Goal: Task Accomplishment & Management: Manage account settings

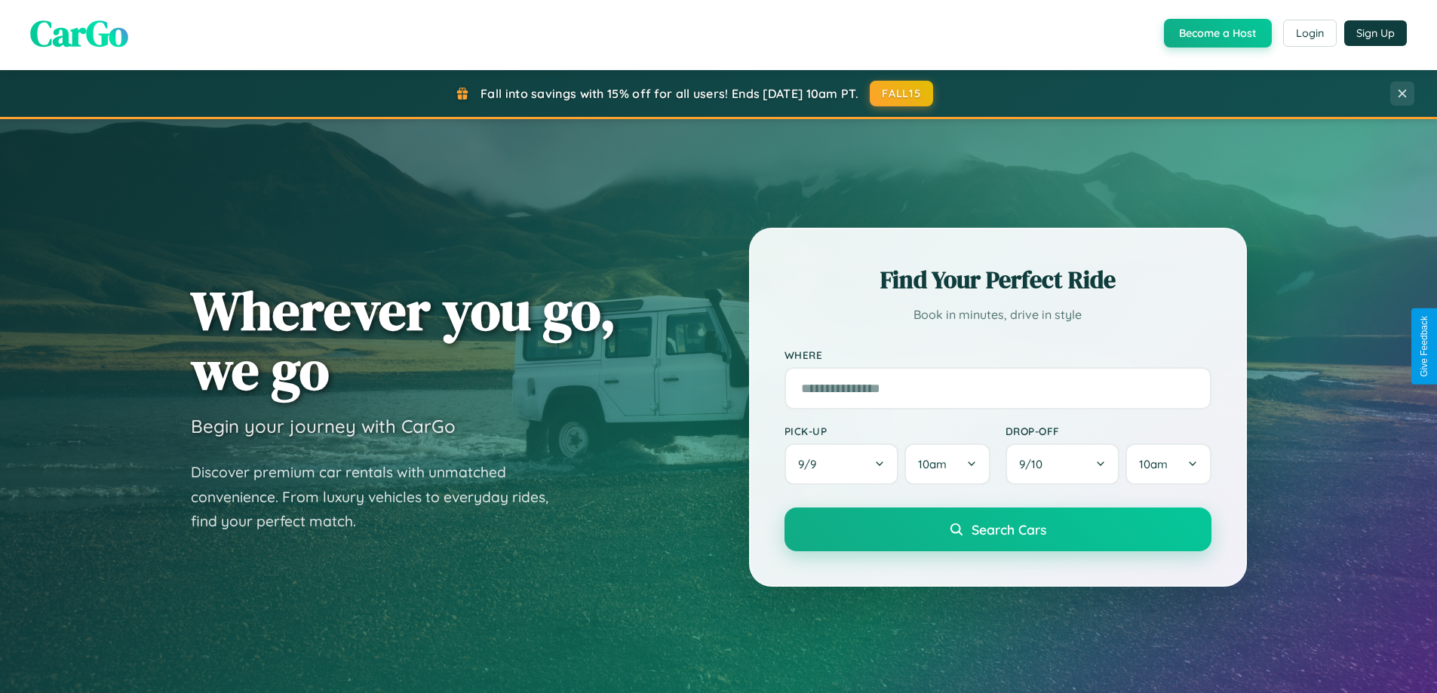
scroll to position [2903, 0]
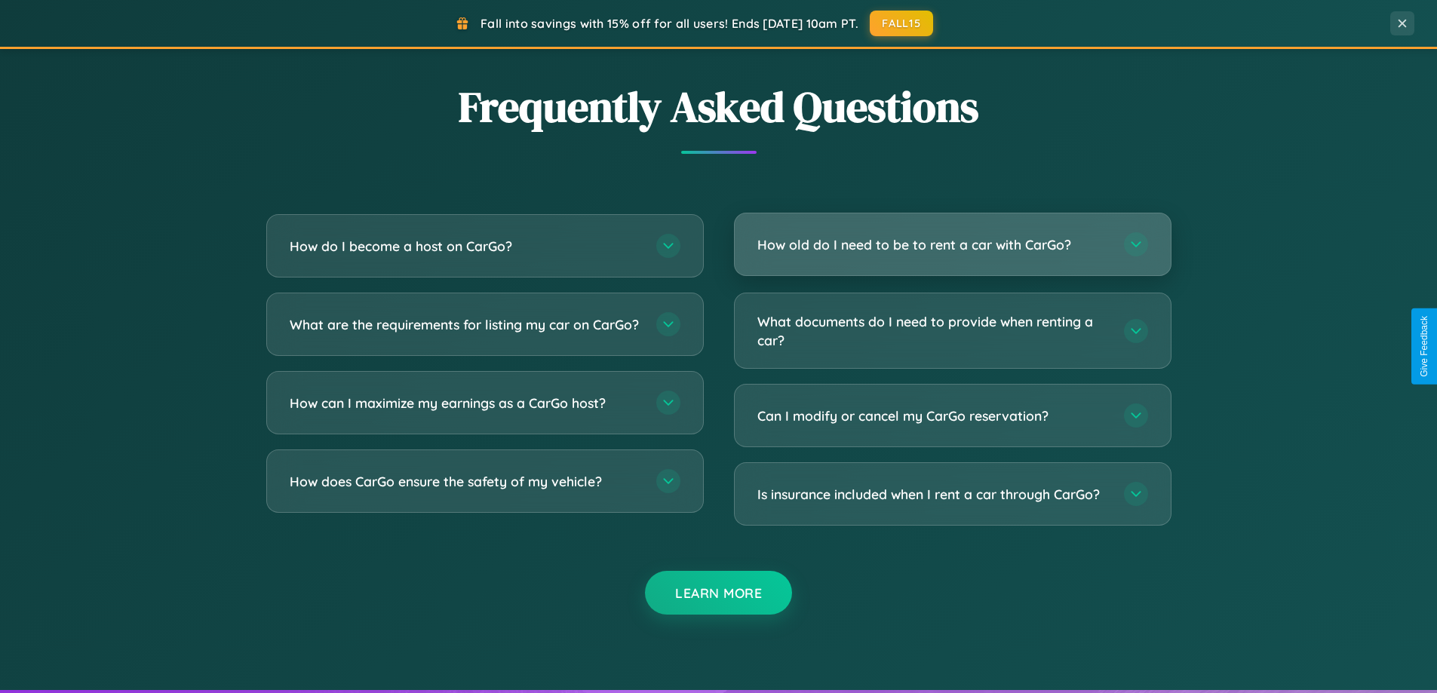
click at [952, 244] on h3 "How old do I need to be to rent a car with CarGo?" at bounding box center [934, 244] width 352 height 19
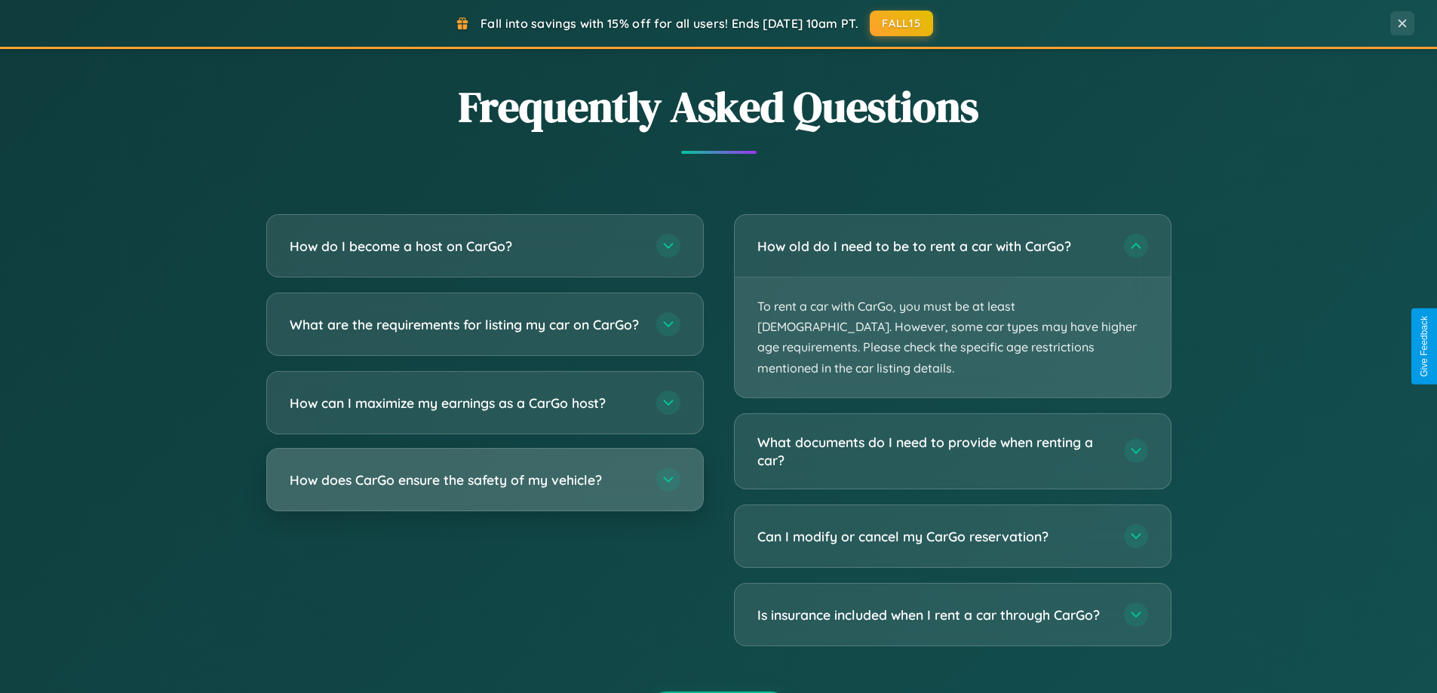
click at [484, 490] on h3 "How does CarGo ensure the safety of my vehicle?" at bounding box center [466, 480] width 352 height 19
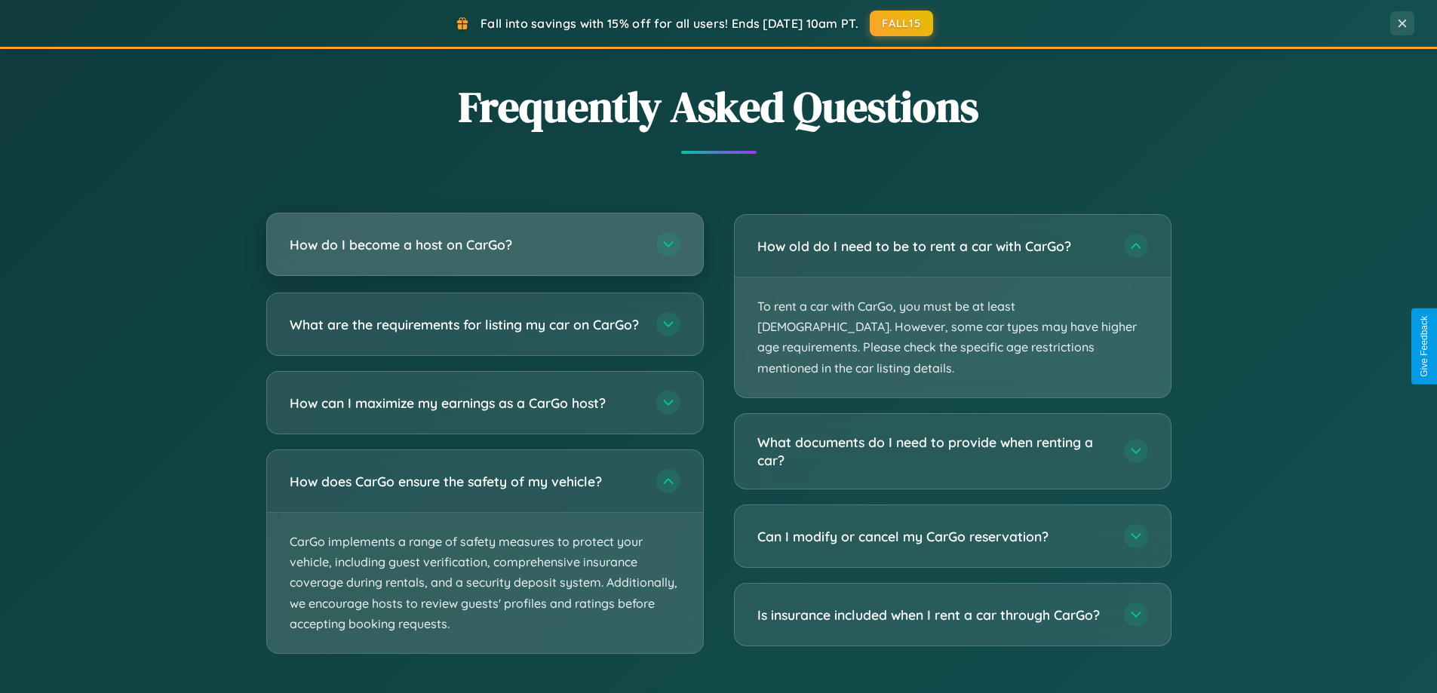
click at [484, 244] on h3 "How do I become a host on CarGo?" at bounding box center [466, 244] width 352 height 19
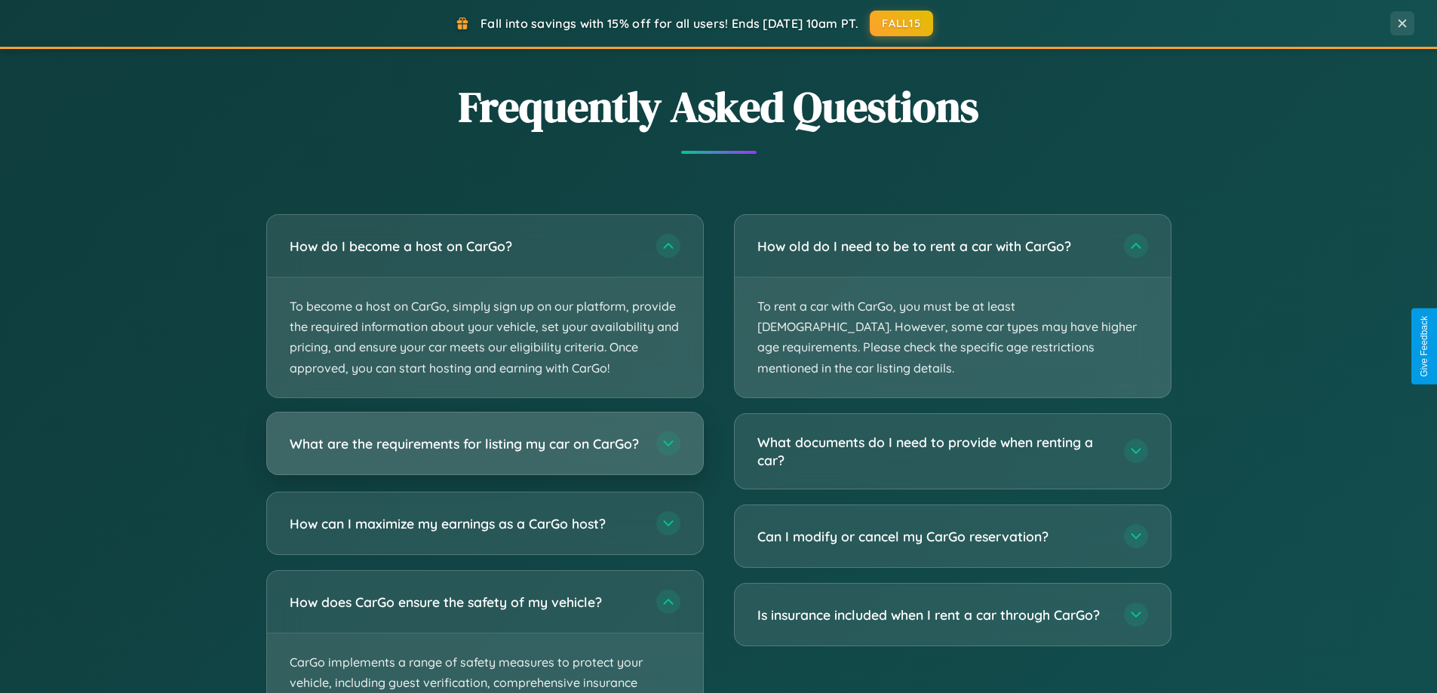
click at [484, 450] on h3 "What are the requirements for listing my car on CarGo?" at bounding box center [466, 443] width 352 height 19
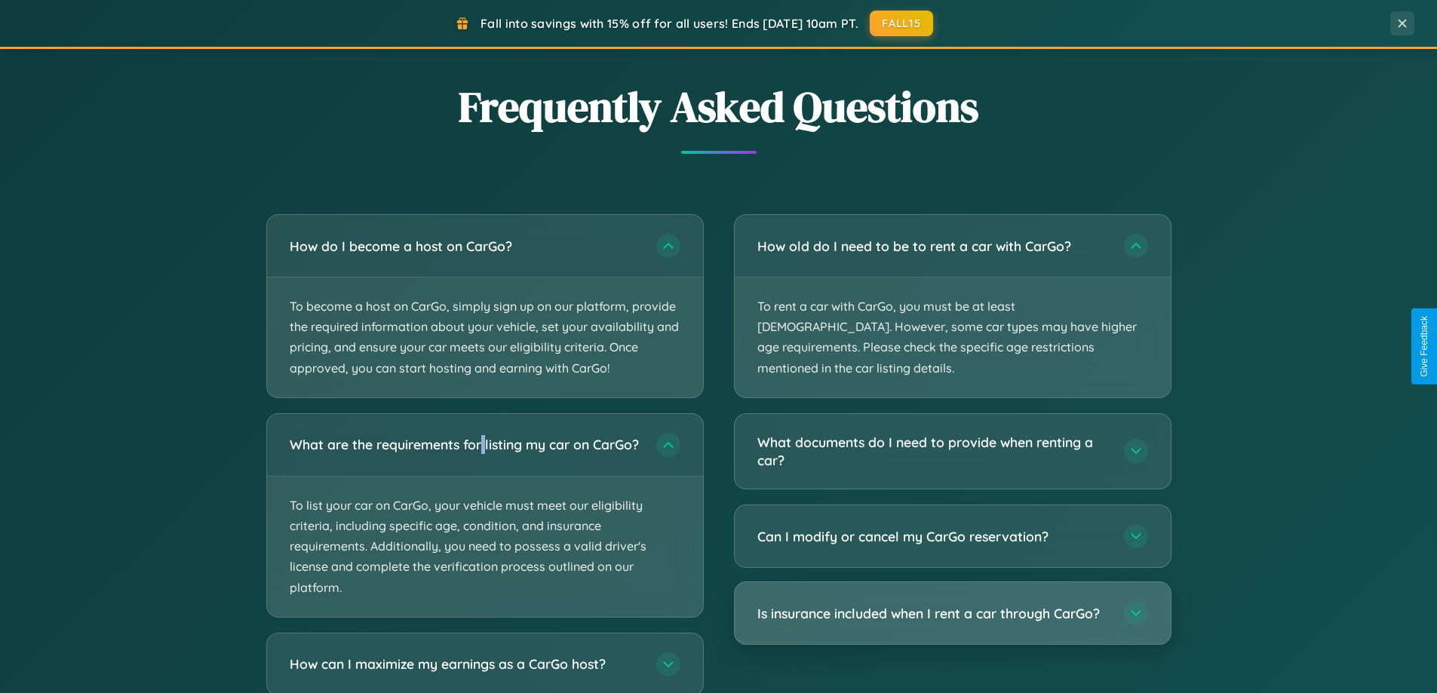
click at [952, 604] on h3 "Is insurance included when I rent a car through CarGo?" at bounding box center [934, 613] width 352 height 19
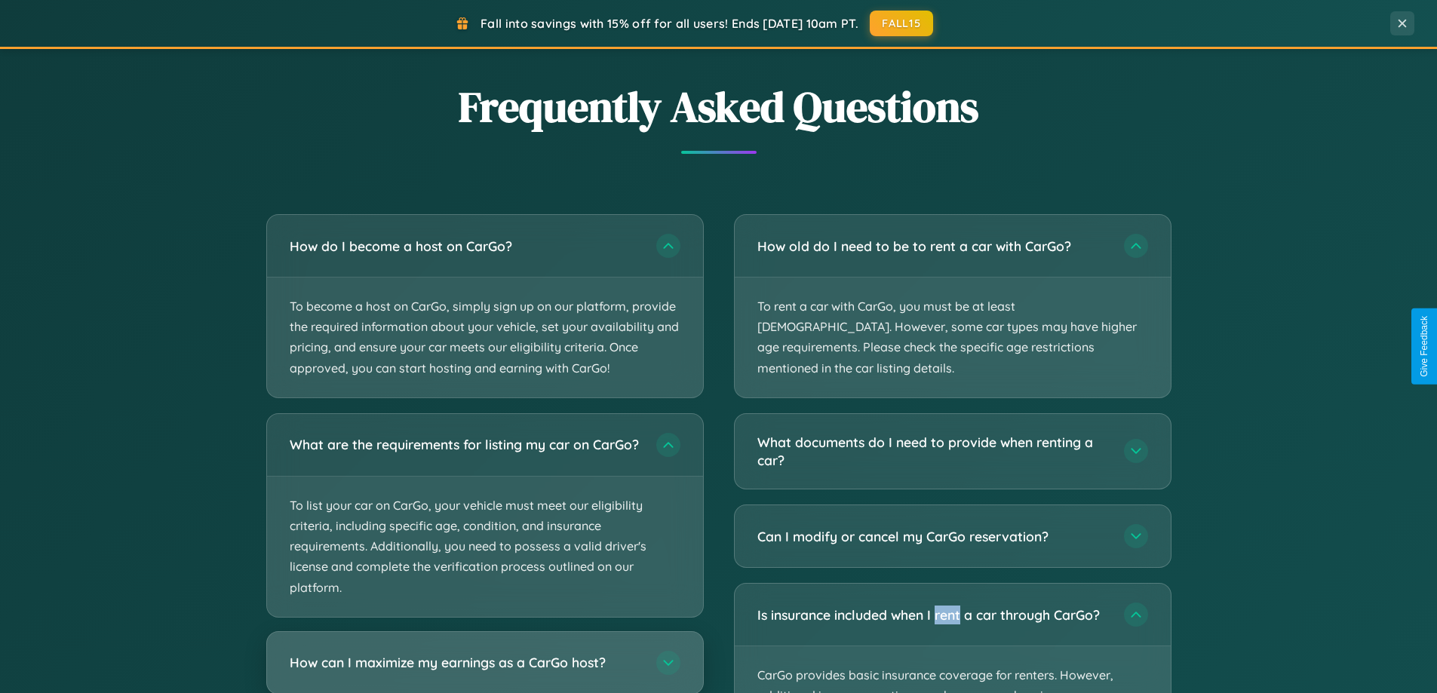
click at [484, 668] on h3 "How can I maximize my earnings as a CarGo host?" at bounding box center [466, 662] width 352 height 19
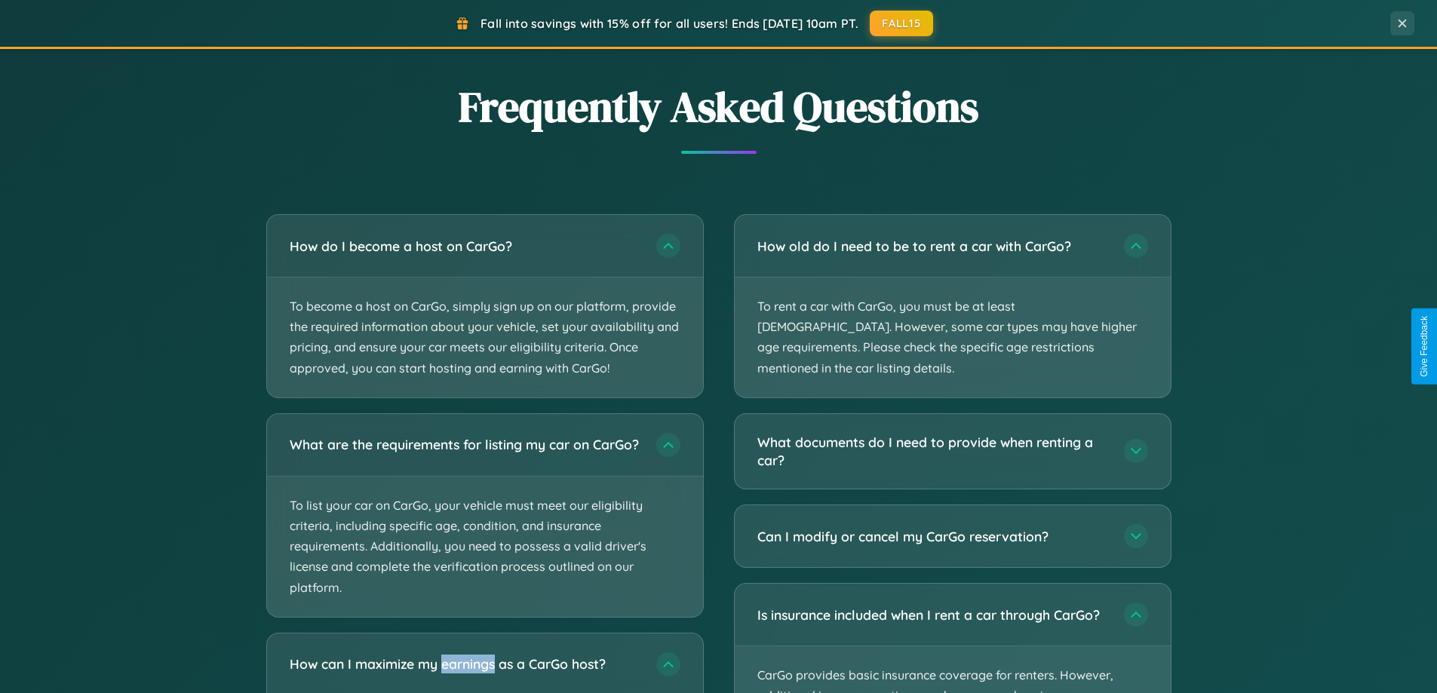
scroll to position [3280, 0]
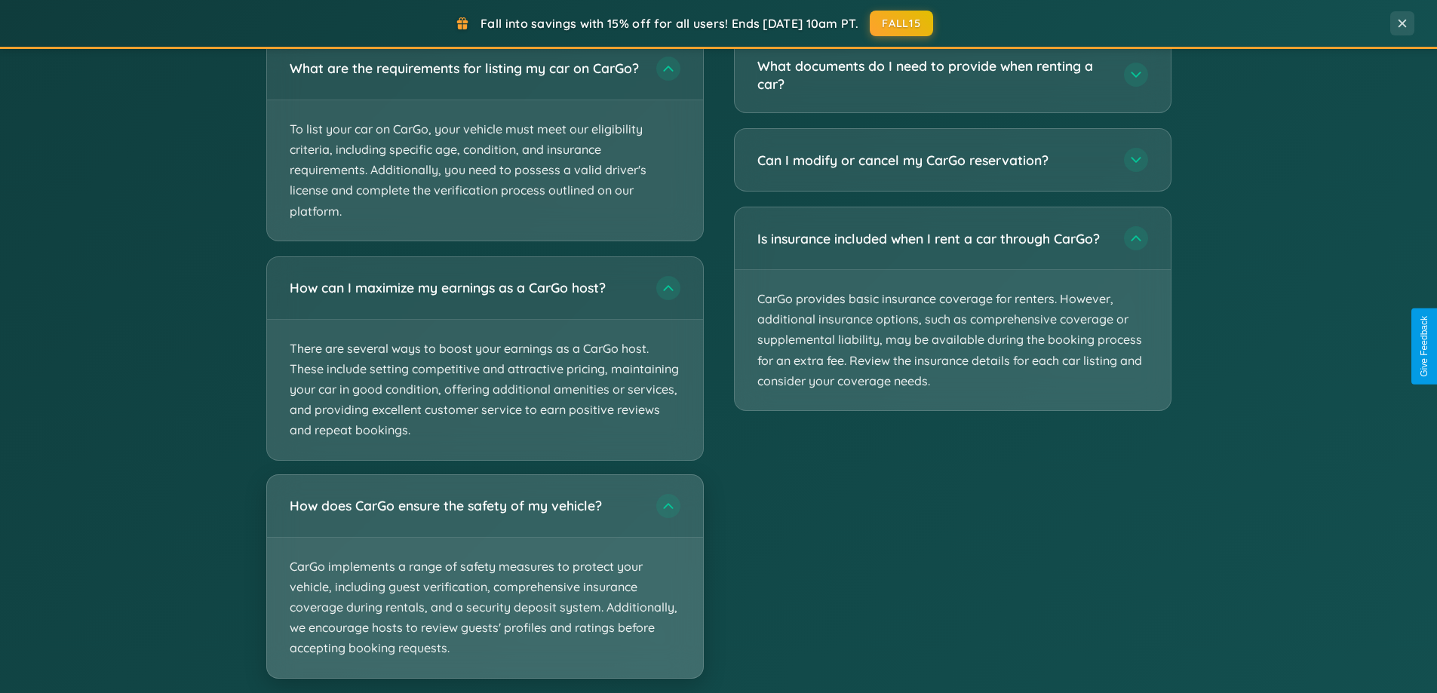
click at [484, 589] on p "CarGo implements a range of safety measures to protect your vehicle, including …" at bounding box center [485, 608] width 436 height 140
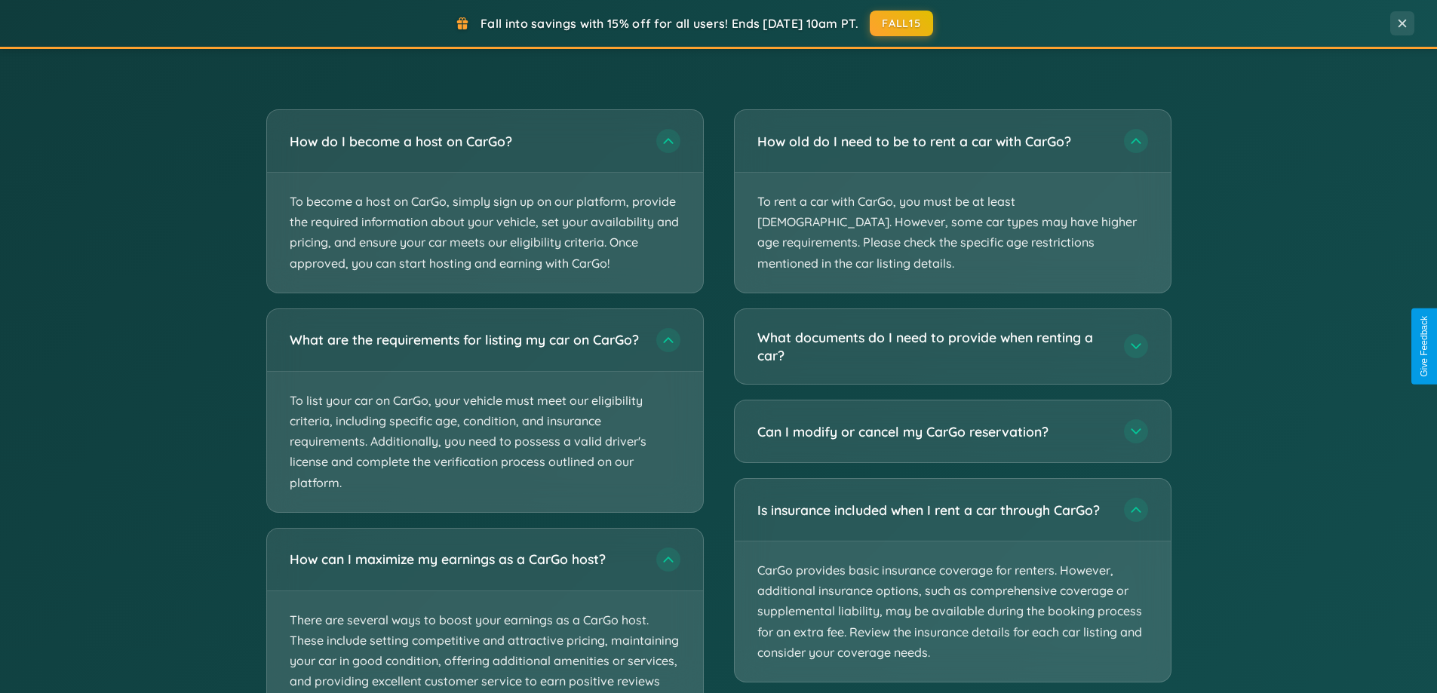
scroll to position [0, 0]
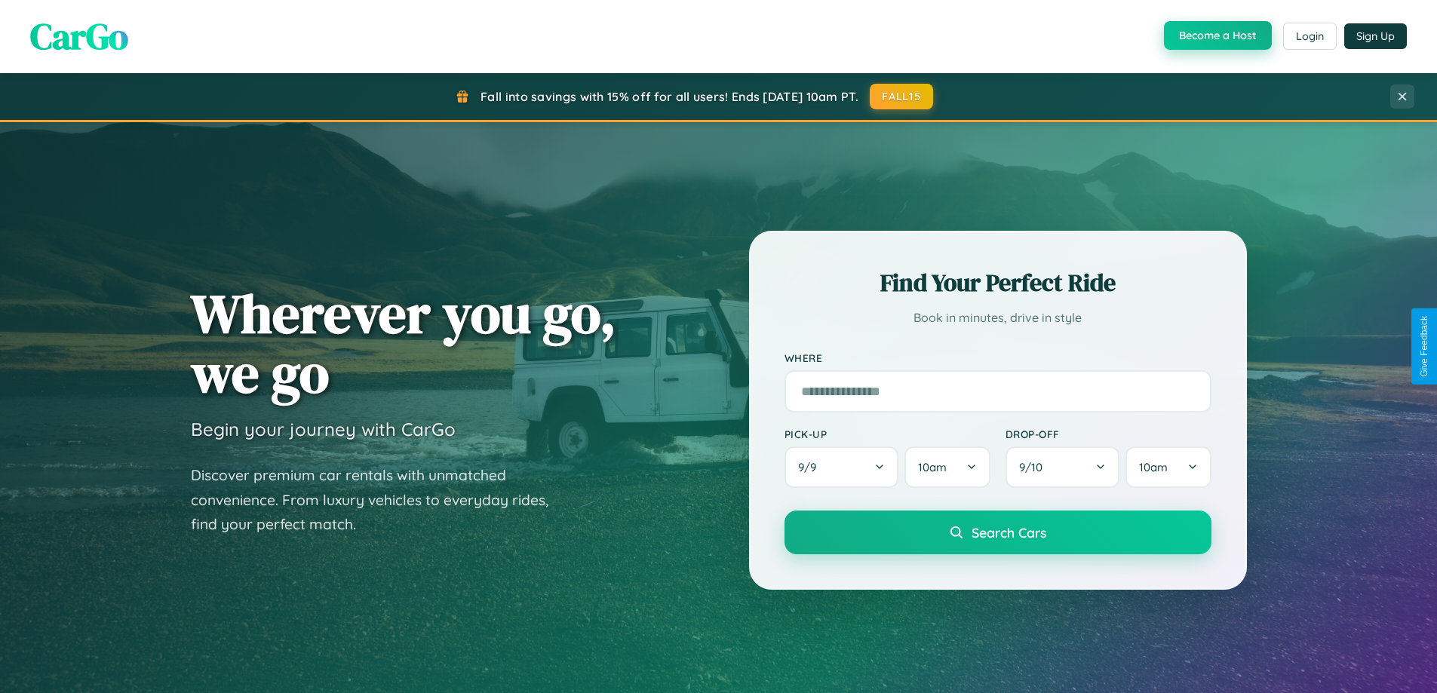
click at [1216, 36] on button "Become a Host" at bounding box center [1218, 35] width 108 height 29
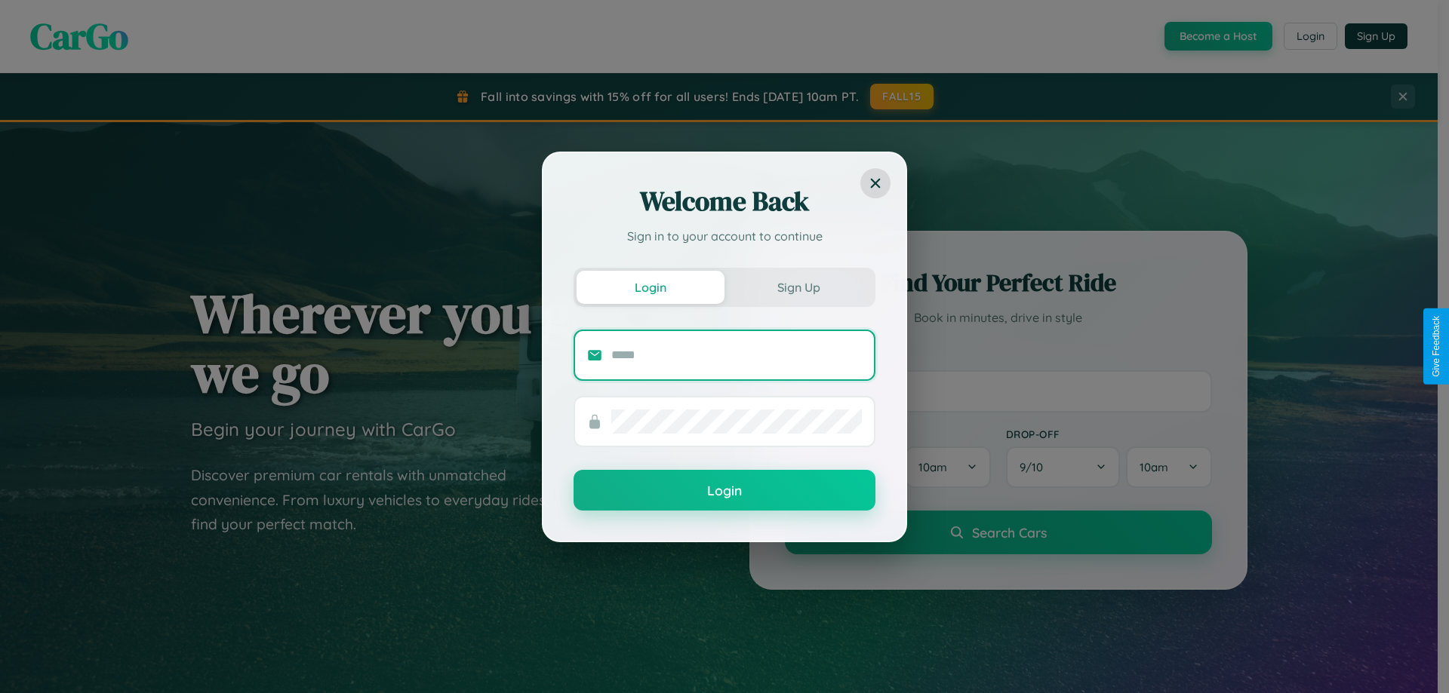
click at [736, 355] on input "text" at bounding box center [736, 355] width 250 height 24
type input "**********"
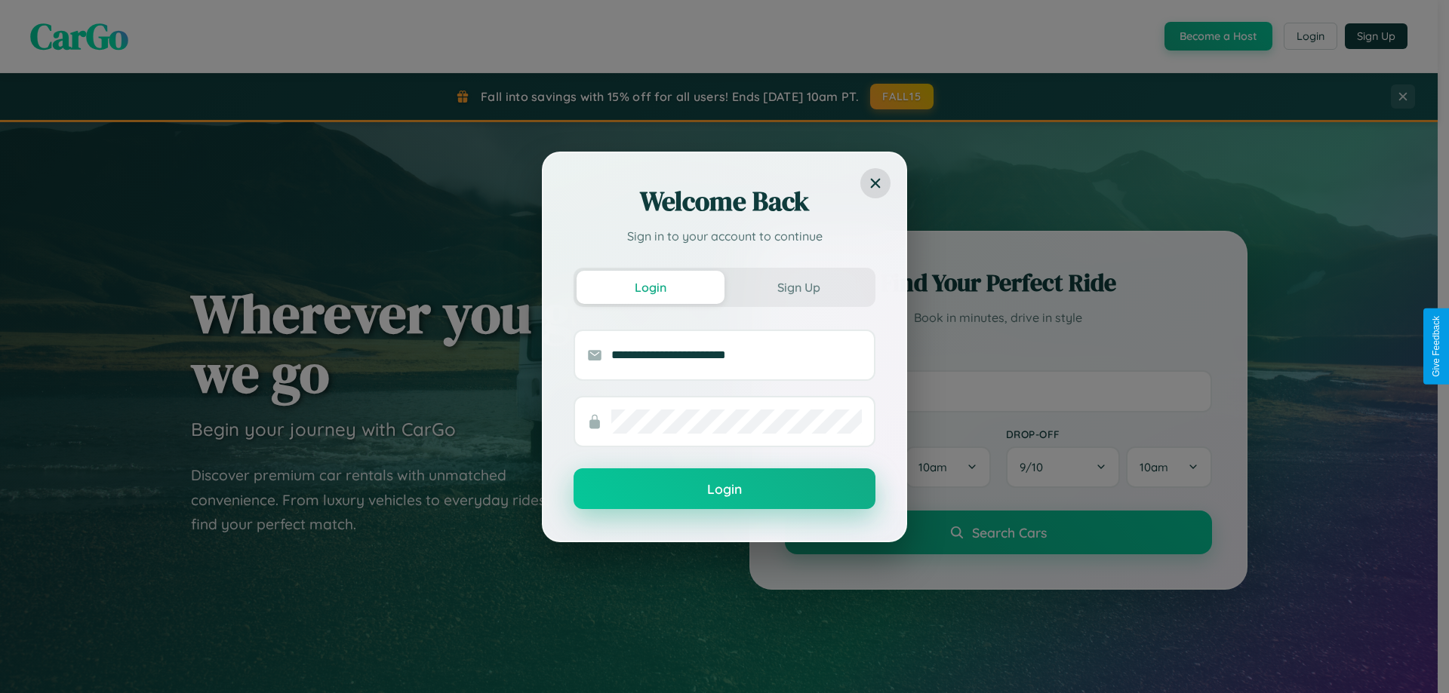
click at [724, 489] on button "Login" at bounding box center [724, 489] width 302 height 41
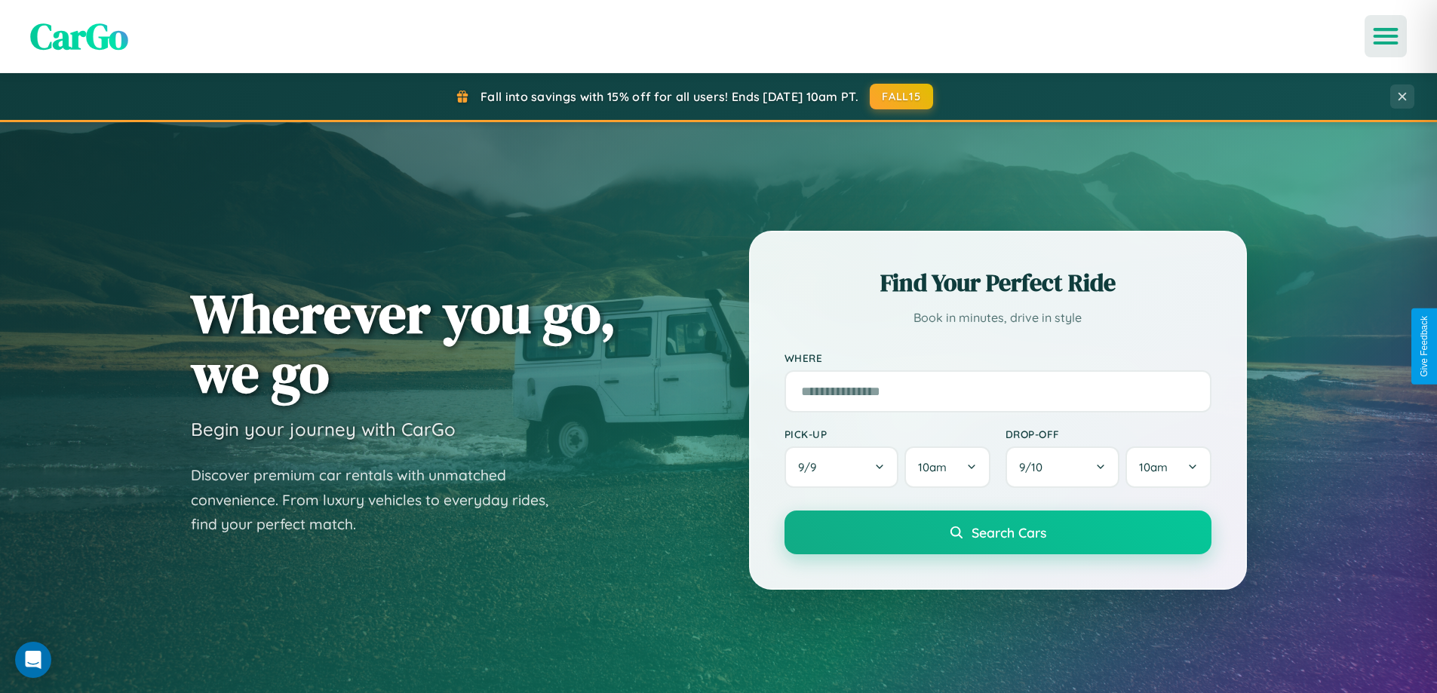
click at [1386, 36] on icon "Open menu" at bounding box center [1386, 36] width 22 height 14
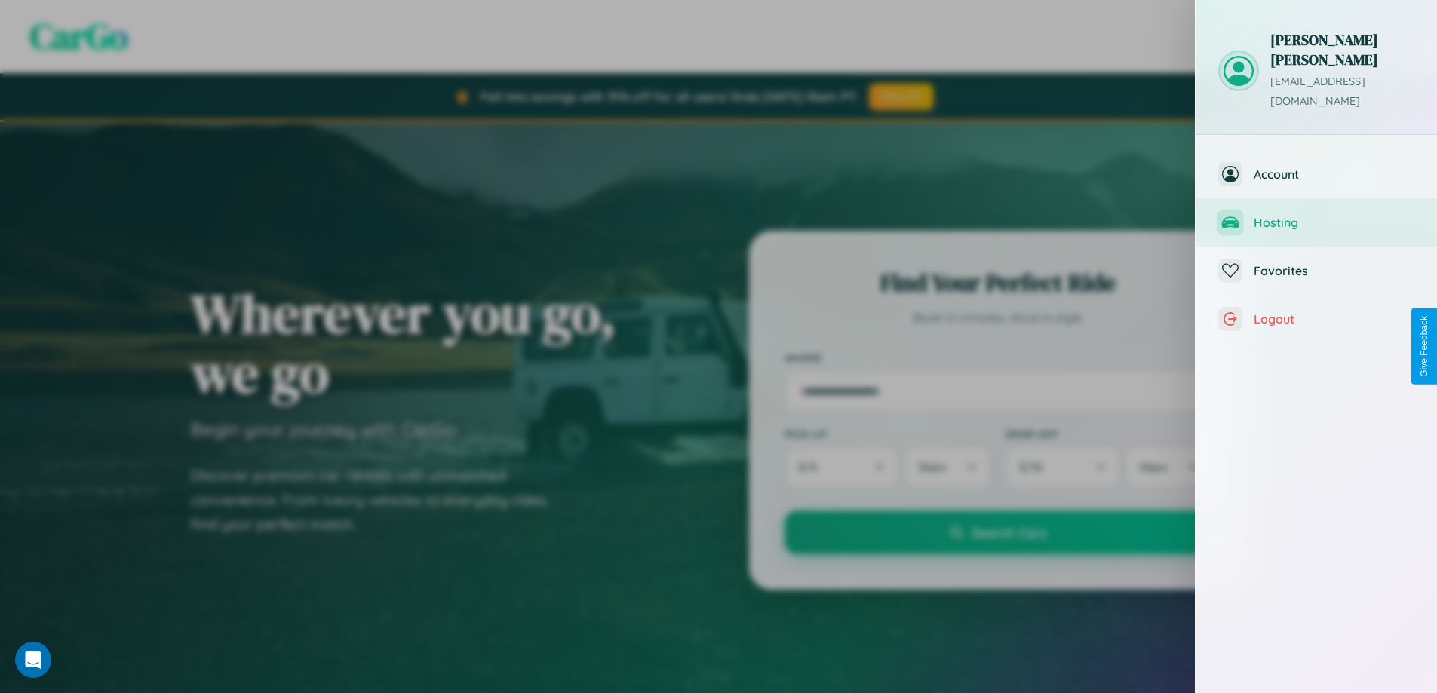
click at [1317, 215] on span "Hosting" at bounding box center [1334, 222] width 161 height 15
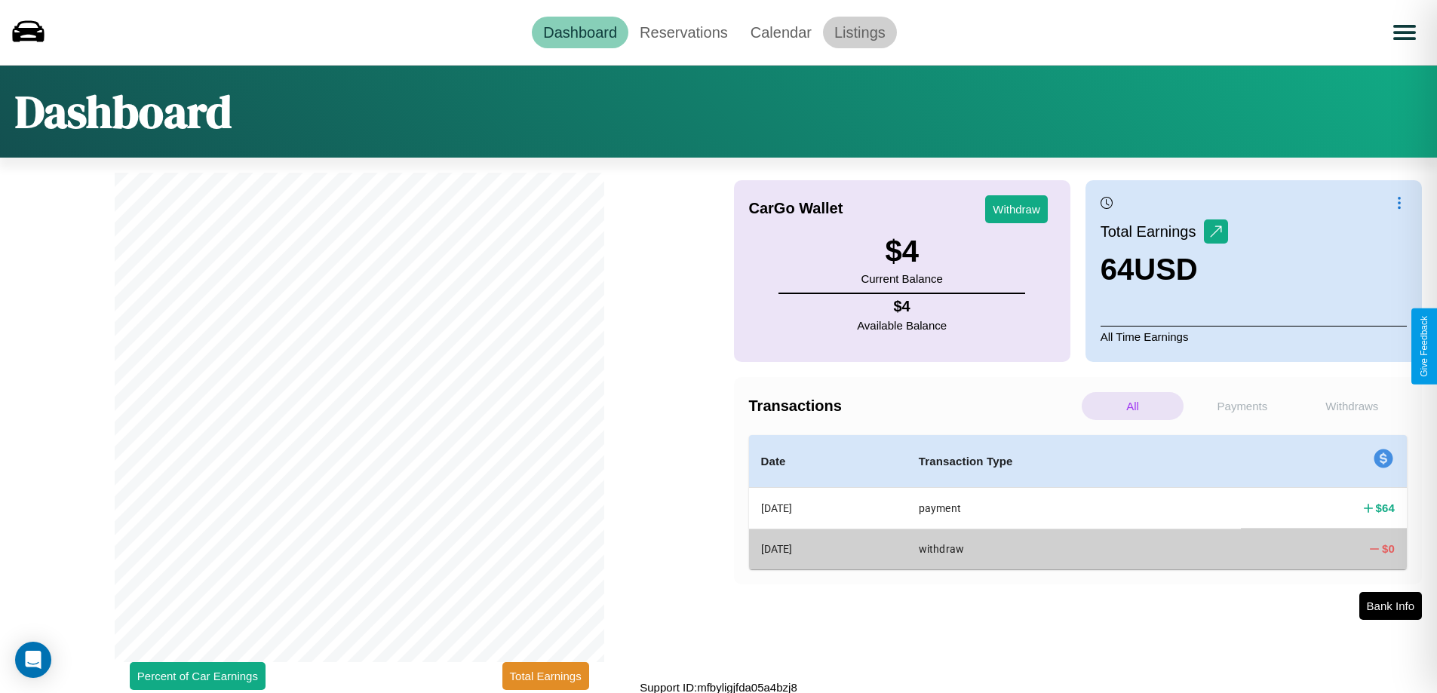
click at [859, 32] on link "Listings" at bounding box center [860, 33] width 74 height 32
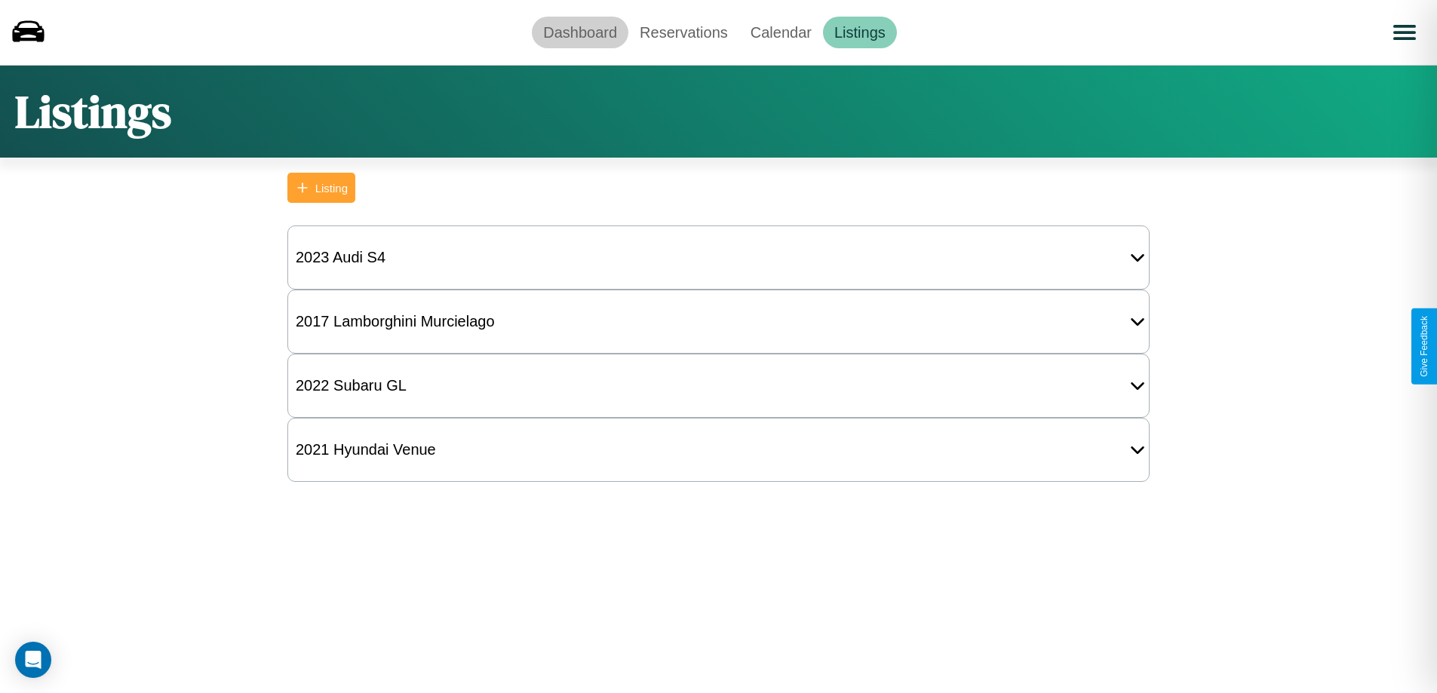
click at [580, 32] on link "Dashboard" at bounding box center [580, 33] width 97 height 32
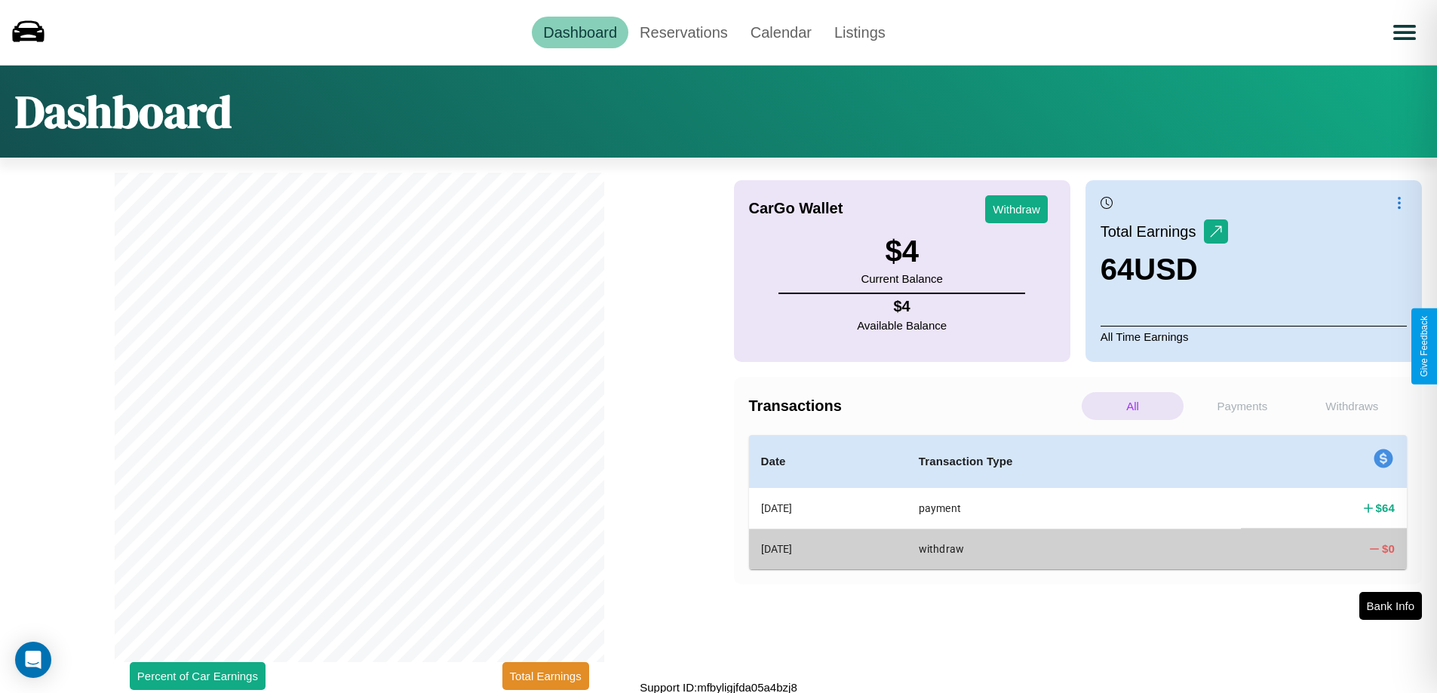
scroll to position [5, 0]
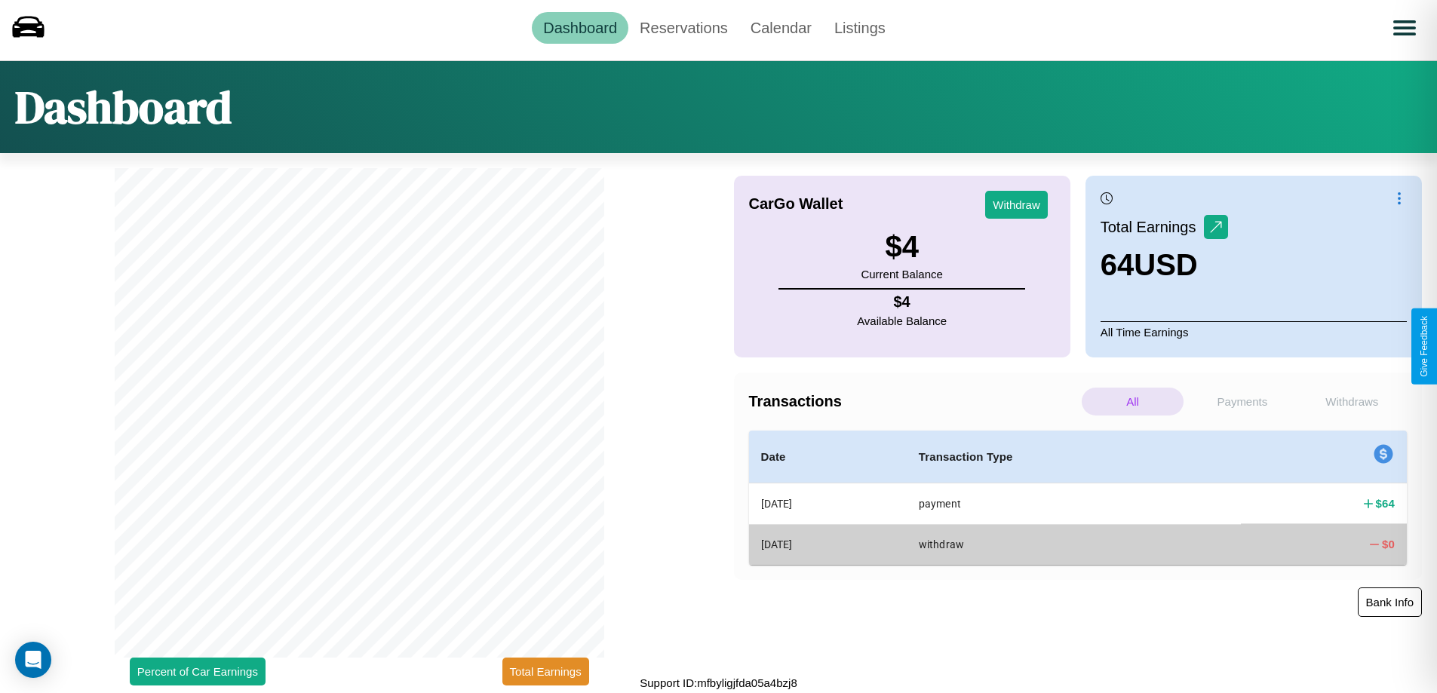
click at [1390, 602] on button "Bank Info" at bounding box center [1390, 602] width 64 height 29
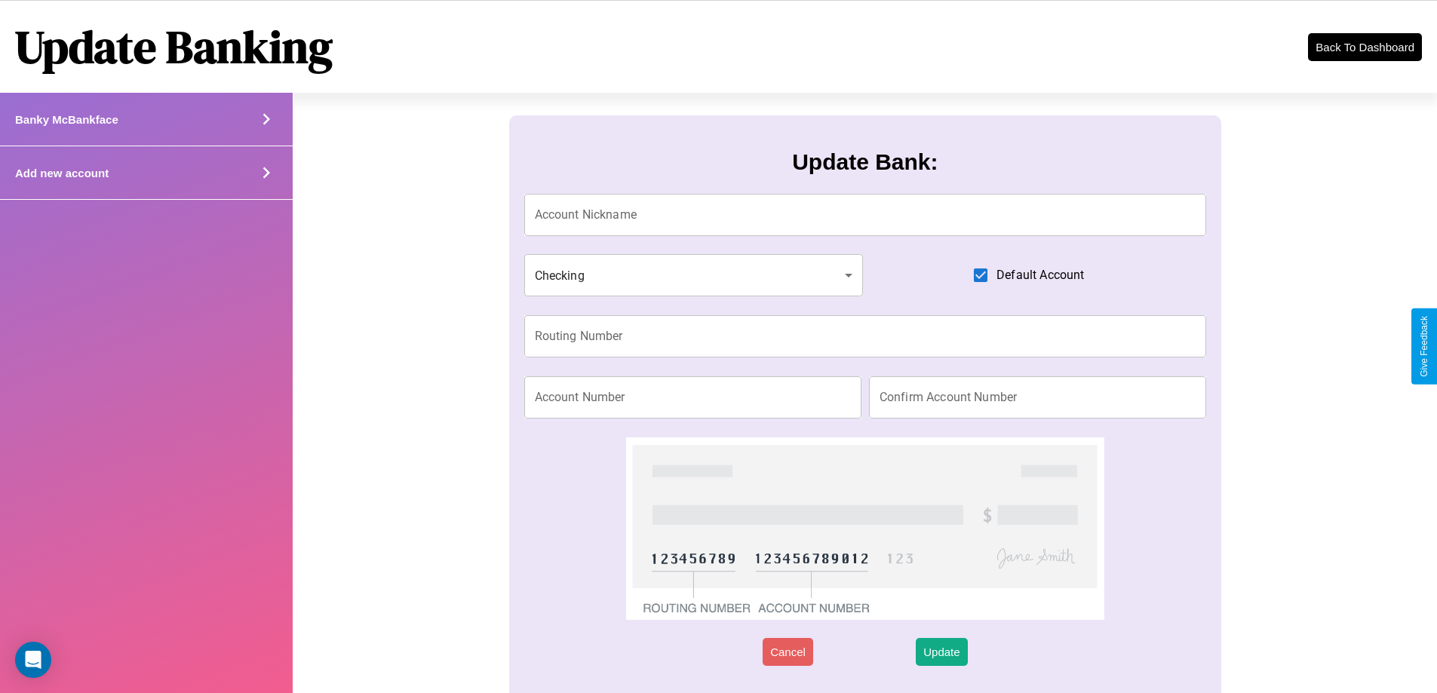
click at [146, 173] on div "Add new account" at bounding box center [146, 173] width 293 height 54
click at [266, 173] on icon at bounding box center [266, 172] width 23 height 23
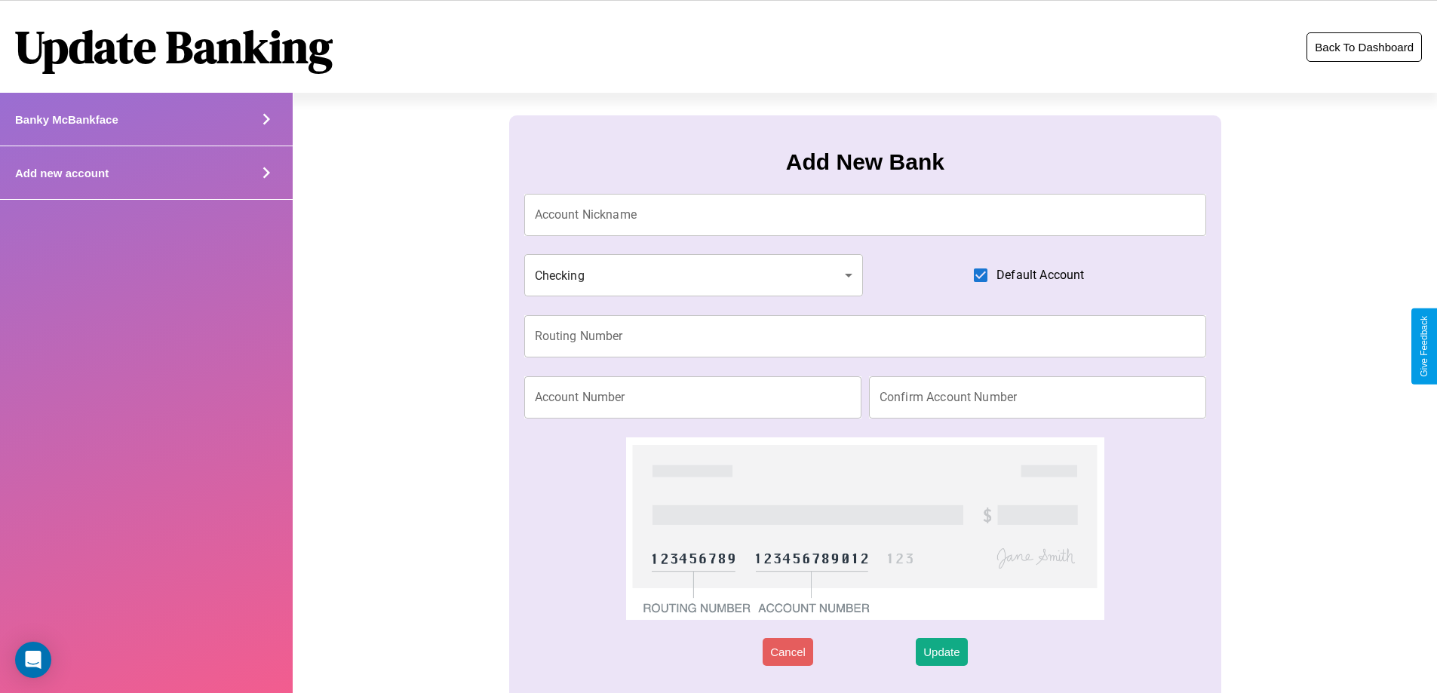
click at [1365, 47] on button "Back To Dashboard" at bounding box center [1364, 46] width 115 height 29
